Goal: Information Seeking & Learning: Check status

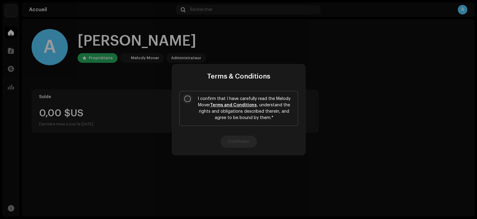
click at [187, 99] on input "I confirm that I have carefully read the Melody Mover Terms and Conditions , un…" at bounding box center [187, 99] width 6 height 6
checkbox input "true"
click at [246, 139] on button "Confirmer" at bounding box center [238, 142] width 36 height 12
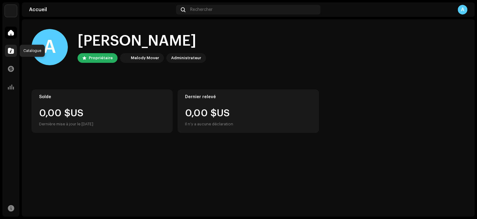
click at [10, 50] on span at bounding box center [11, 50] width 6 height 5
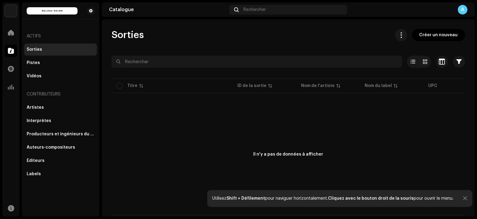
click at [460, 11] on div "A" at bounding box center [462, 10] width 10 height 10
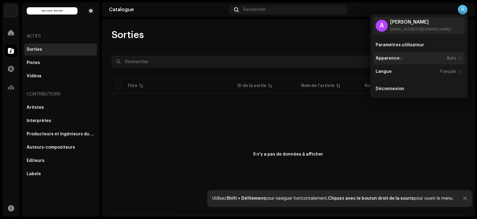
click at [436, 58] on div "Apparence : Auto" at bounding box center [415, 58] width 80 height 5
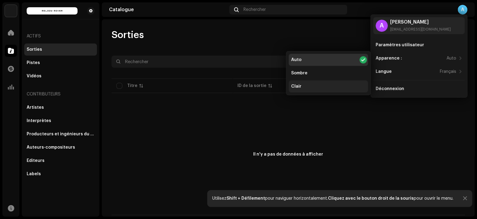
click at [303, 83] on div "Clair" at bounding box center [327, 86] width 79 height 12
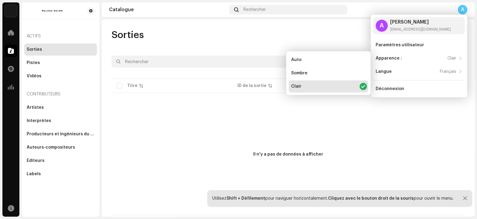
click at [155, 154] on div "Il n'y a pas de données à afficher" at bounding box center [287, 154] width 353 height 121
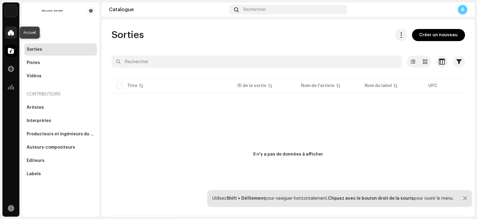
click at [14, 31] on div at bounding box center [11, 33] width 12 height 12
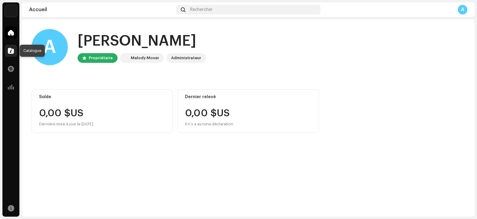
click at [9, 50] on span at bounding box center [11, 50] width 6 height 5
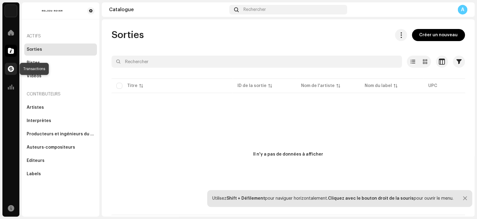
click at [10, 69] on span at bounding box center [11, 69] width 6 height 5
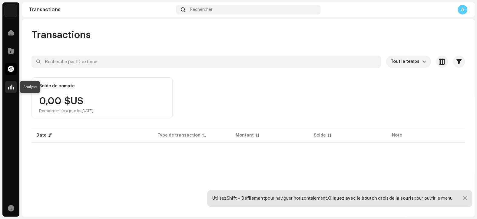
click at [8, 86] on span at bounding box center [11, 87] width 6 height 5
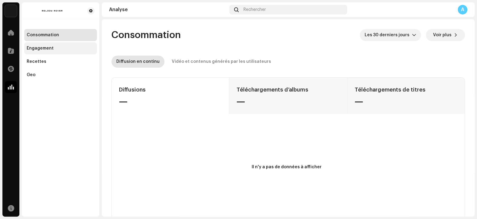
click at [45, 46] on div "Engagement" at bounding box center [40, 48] width 27 height 5
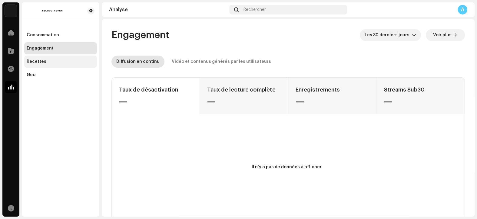
click at [36, 62] on div "Recettes" at bounding box center [37, 61] width 20 height 5
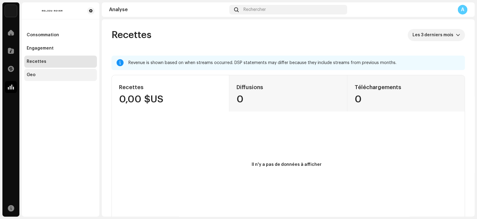
click at [35, 76] on div "Geo" at bounding box center [61, 75] width 68 height 5
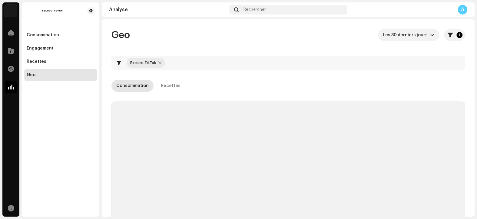
checkbox input "true"
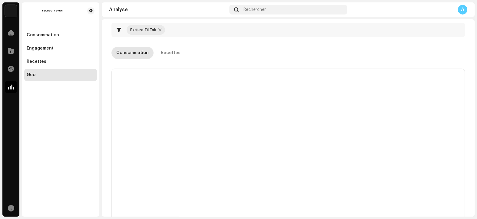
scroll to position [61, 0]
